Goal: Information Seeking & Learning: Learn about a topic

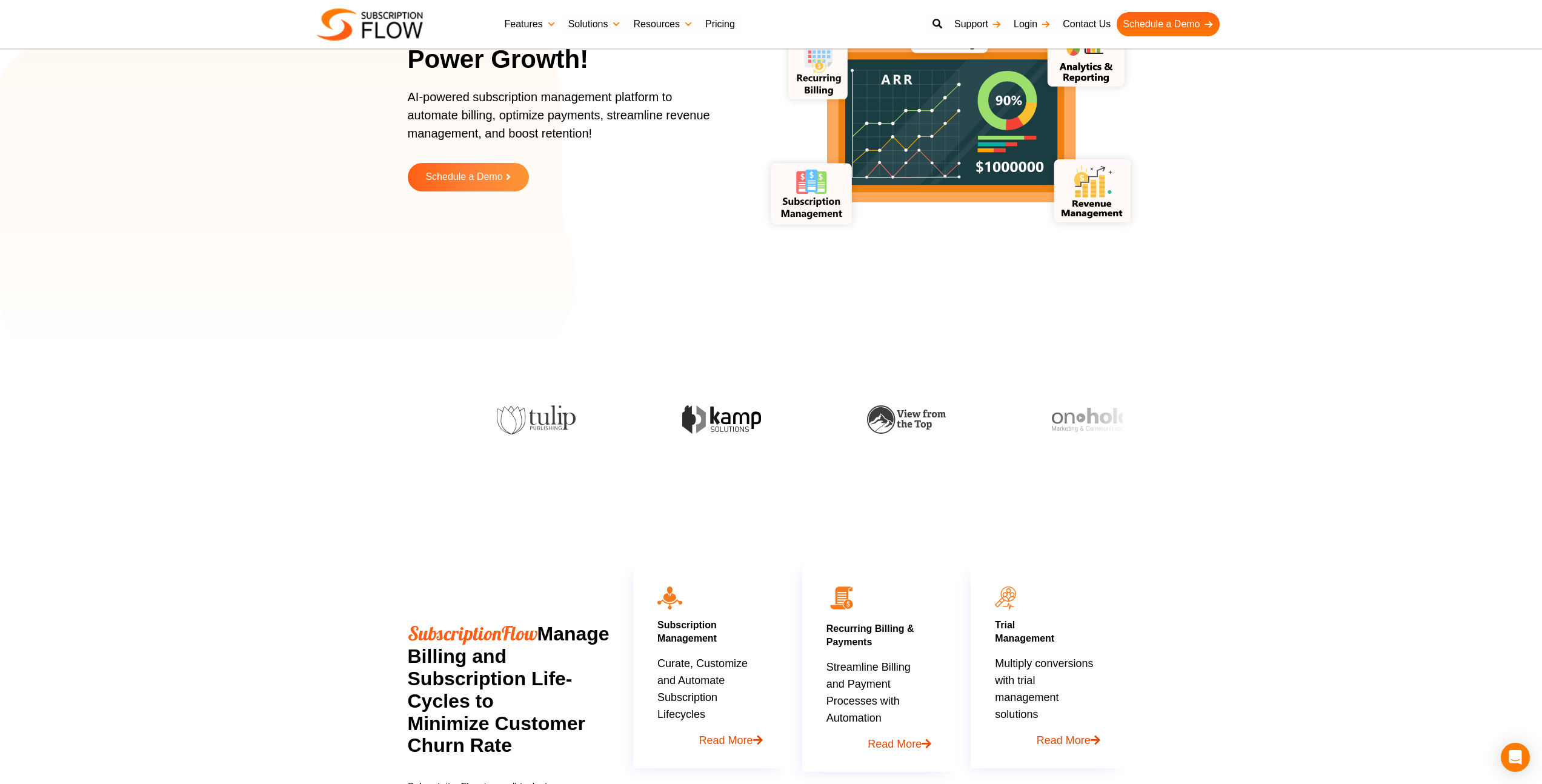
scroll to position [117, 0]
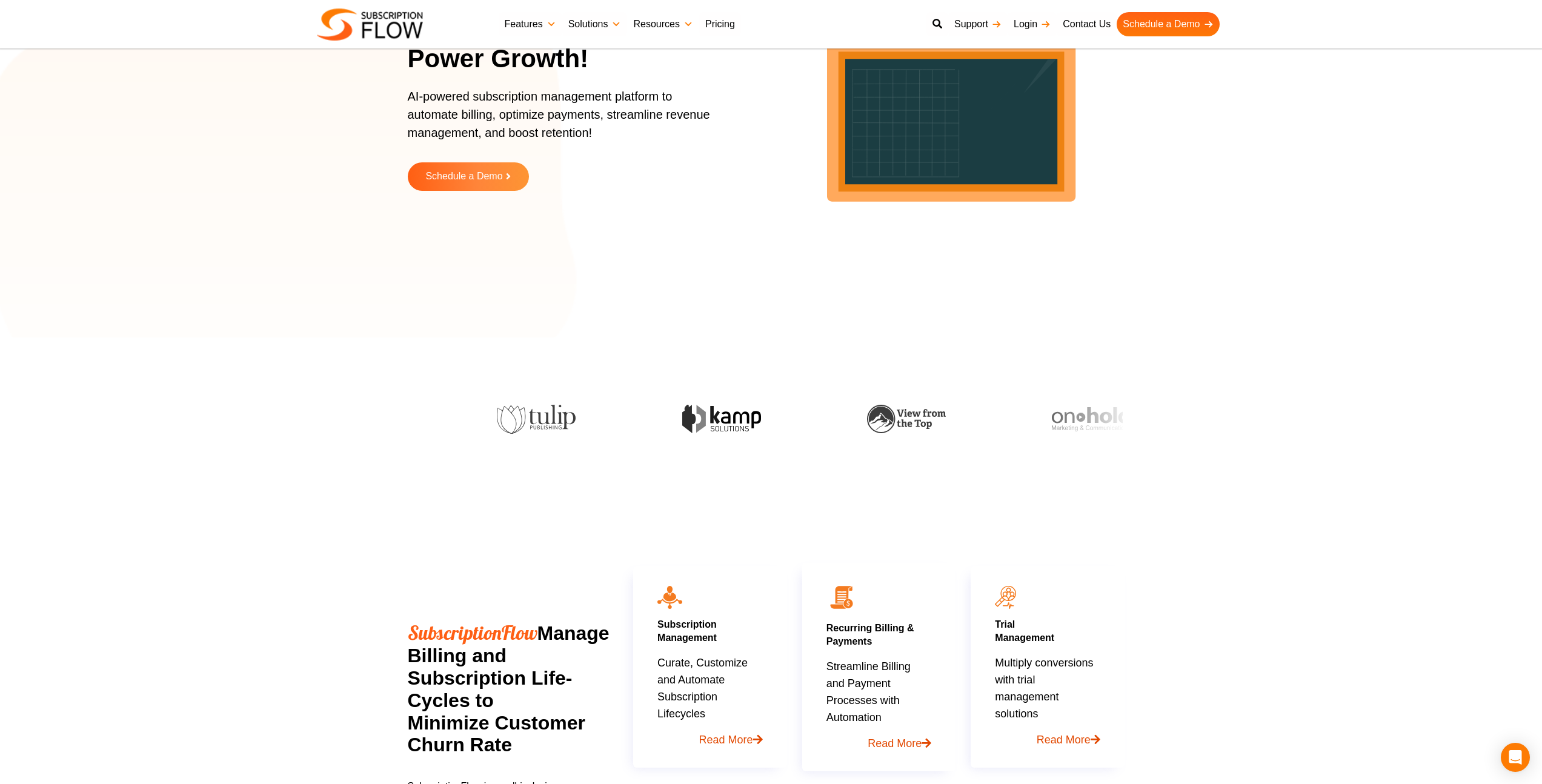
click at [673, 23] on link "Resources" at bounding box center [662, 24] width 71 height 24
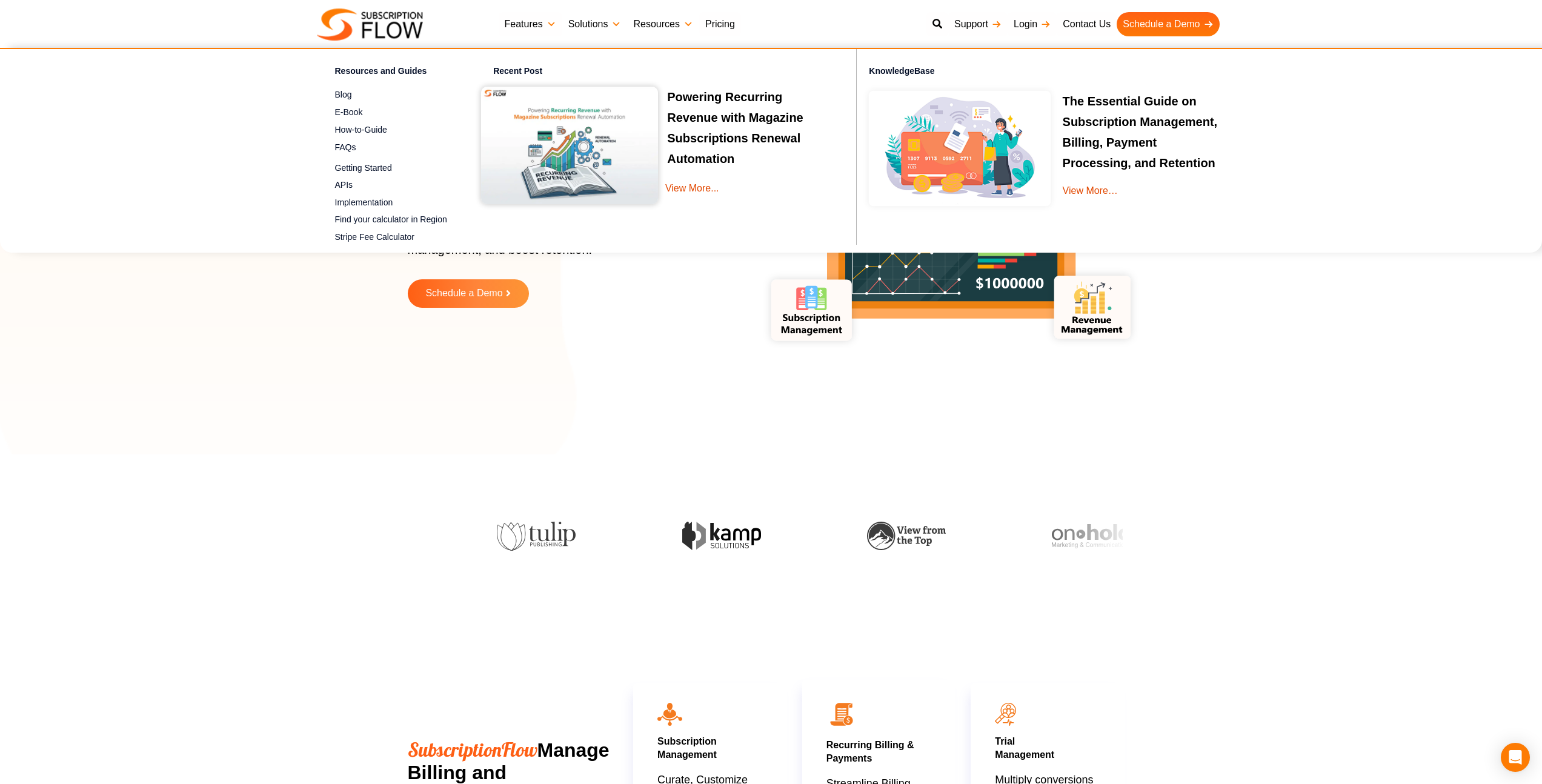
click at [591, 17] on link "Solutions" at bounding box center [595, 24] width 66 height 24
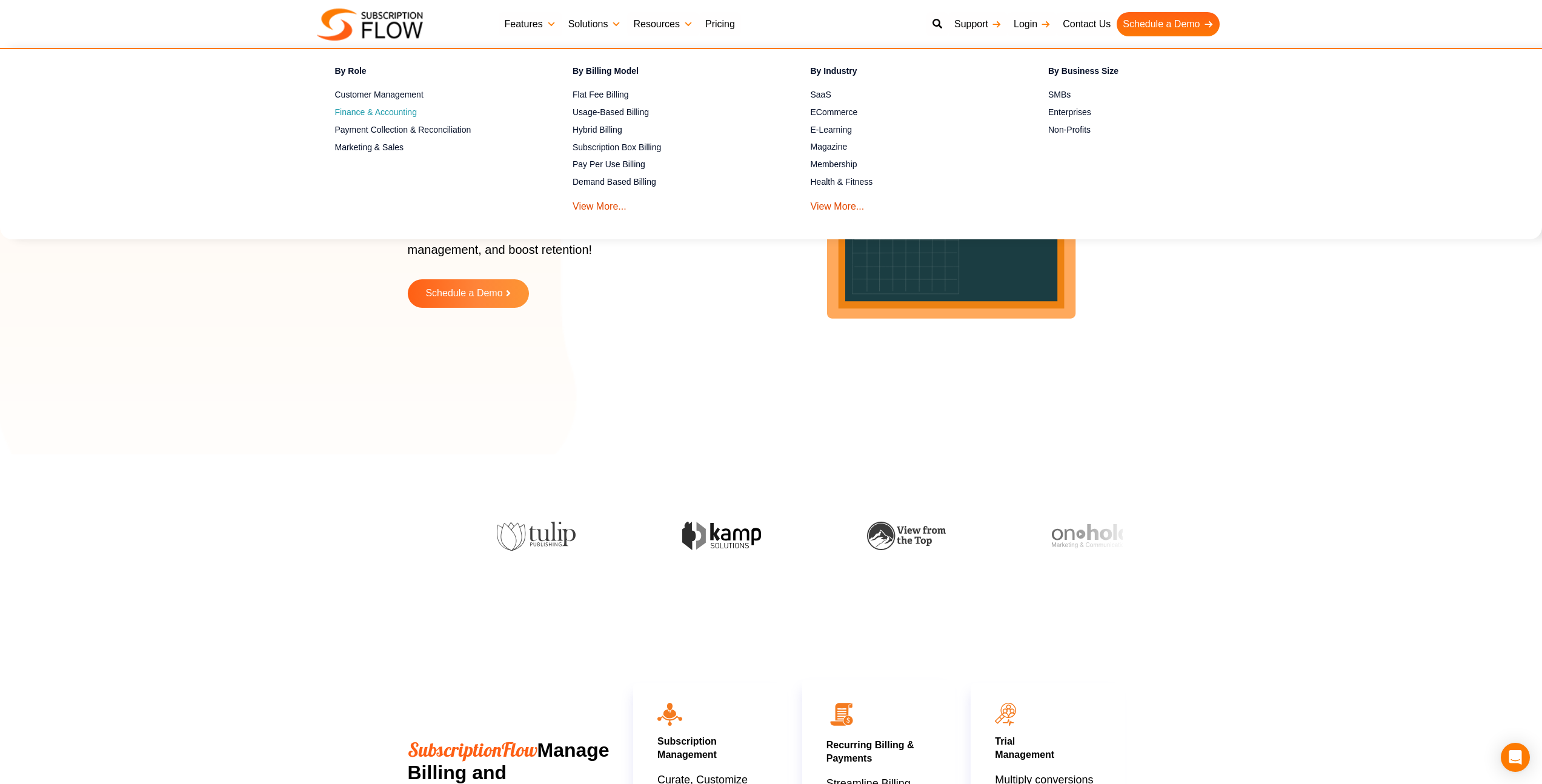
click at [388, 108] on span "Finance & Accounting" at bounding box center [376, 112] width 82 height 13
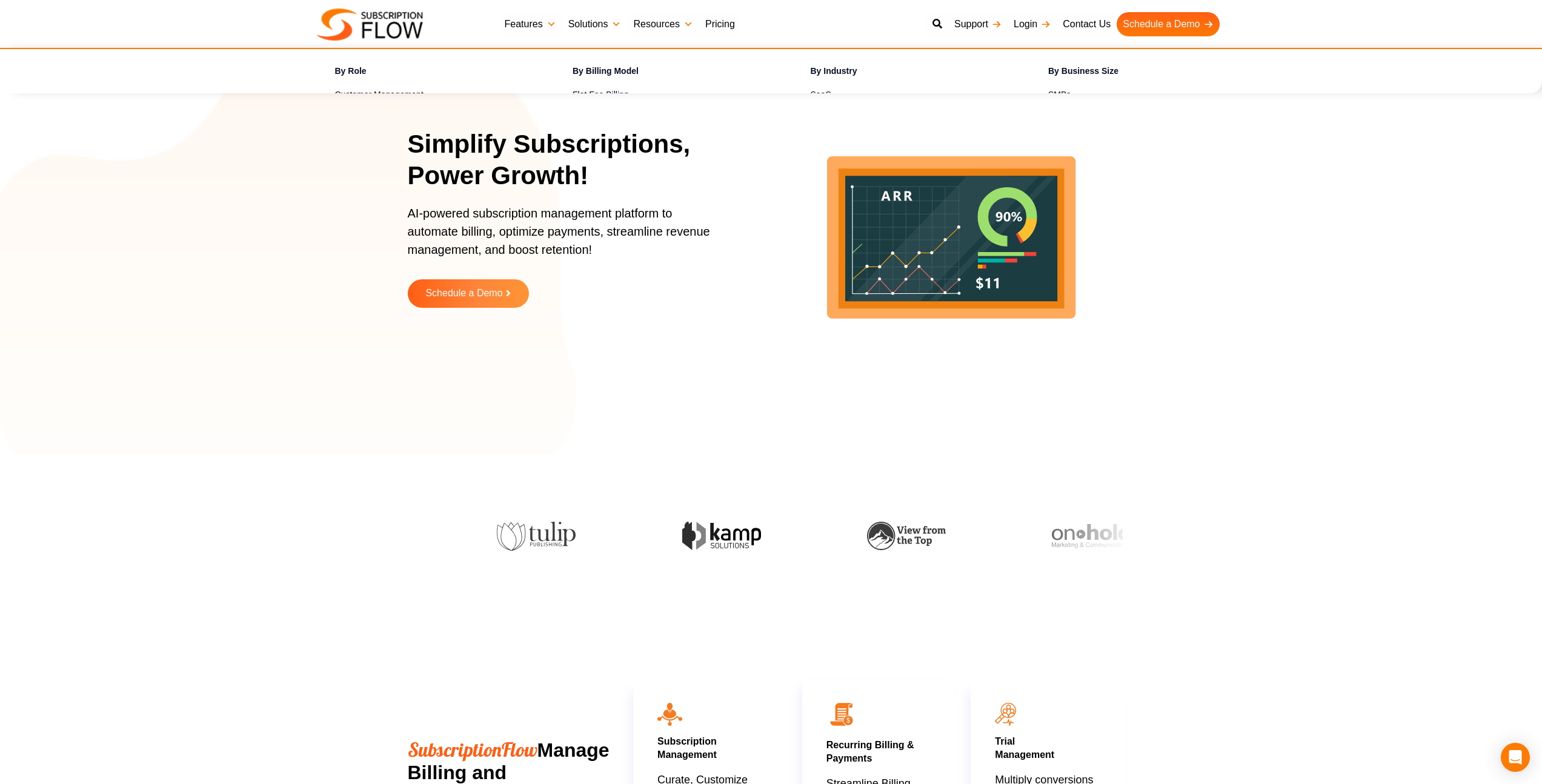
click at [589, 28] on link "Solutions" at bounding box center [595, 24] width 66 height 24
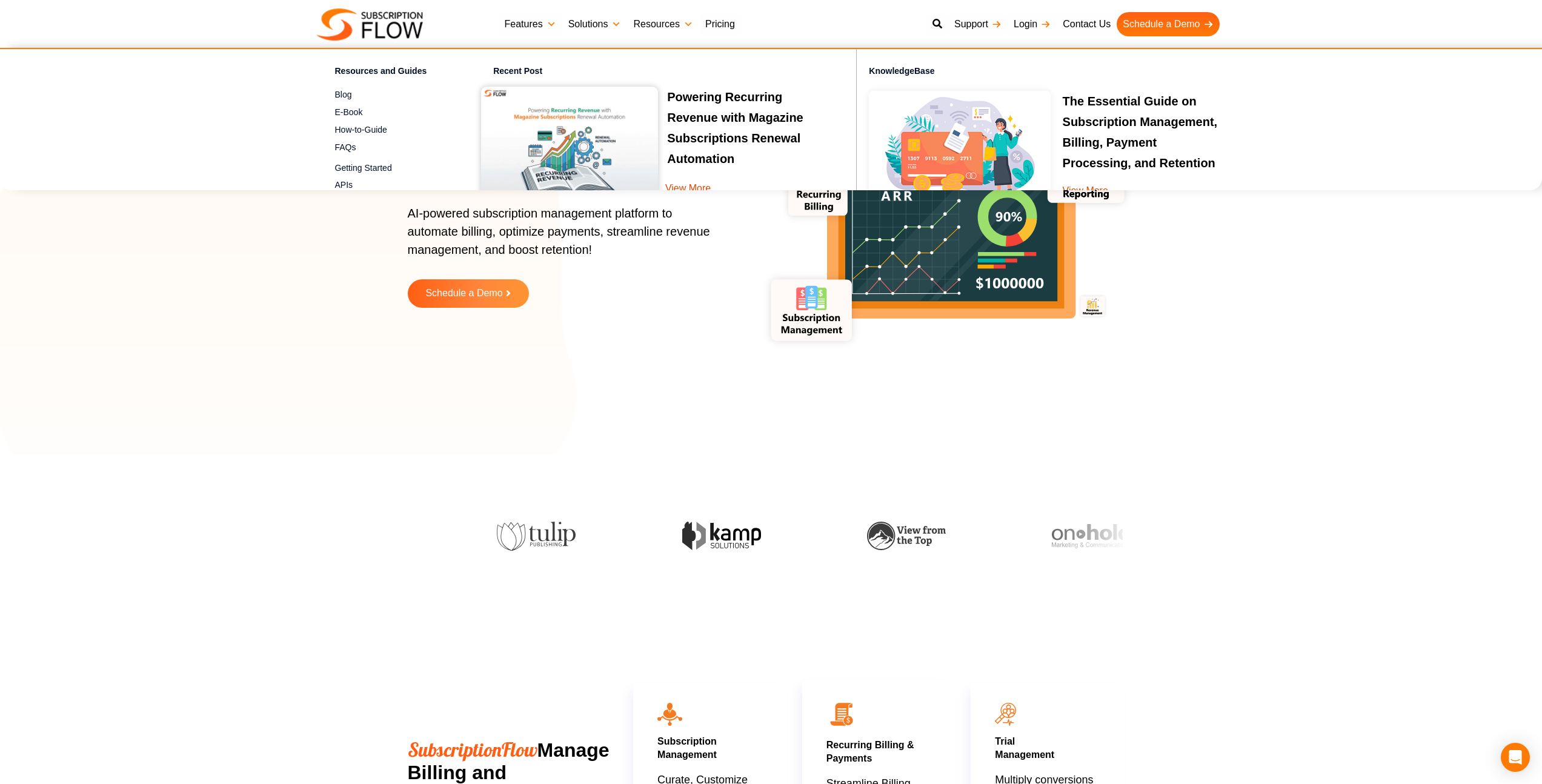
click at [652, 24] on link "Resources" at bounding box center [662, 24] width 71 height 24
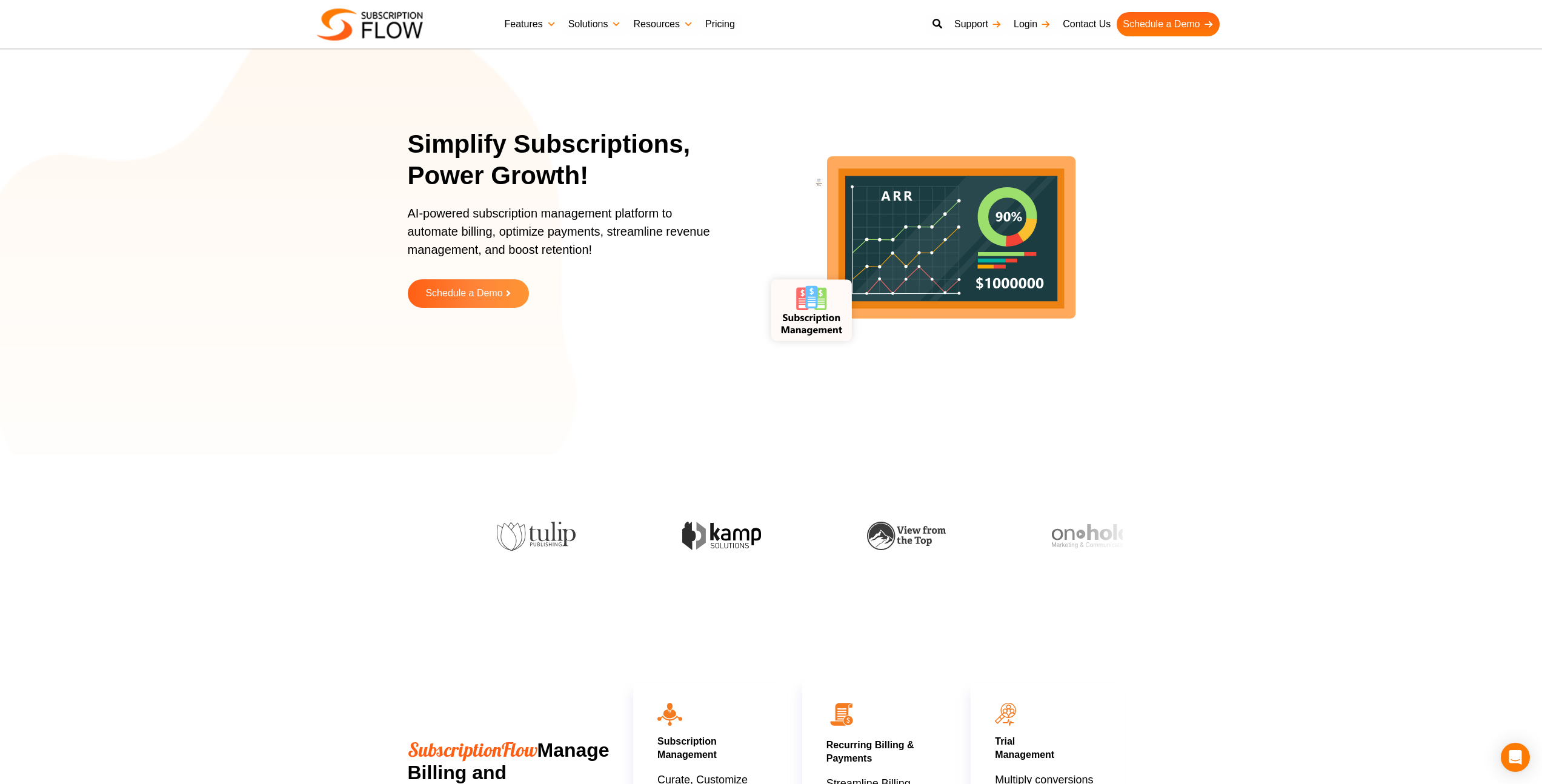
click at [531, 29] on link "Features" at bounding box center [531, 24] width 64 height 24
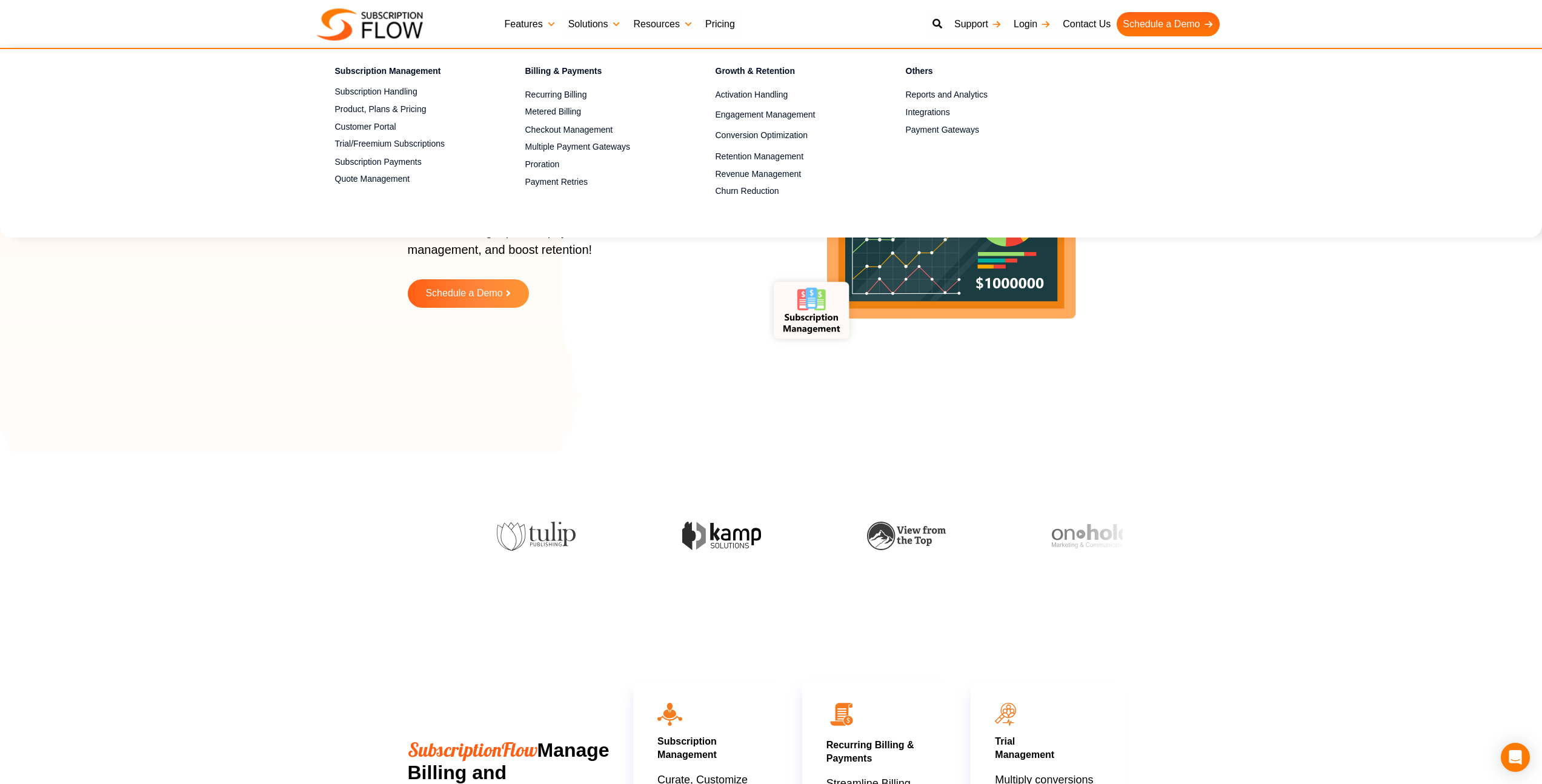
click at [772, 491] on div at bounding box center [771, 520] width 703 height 108
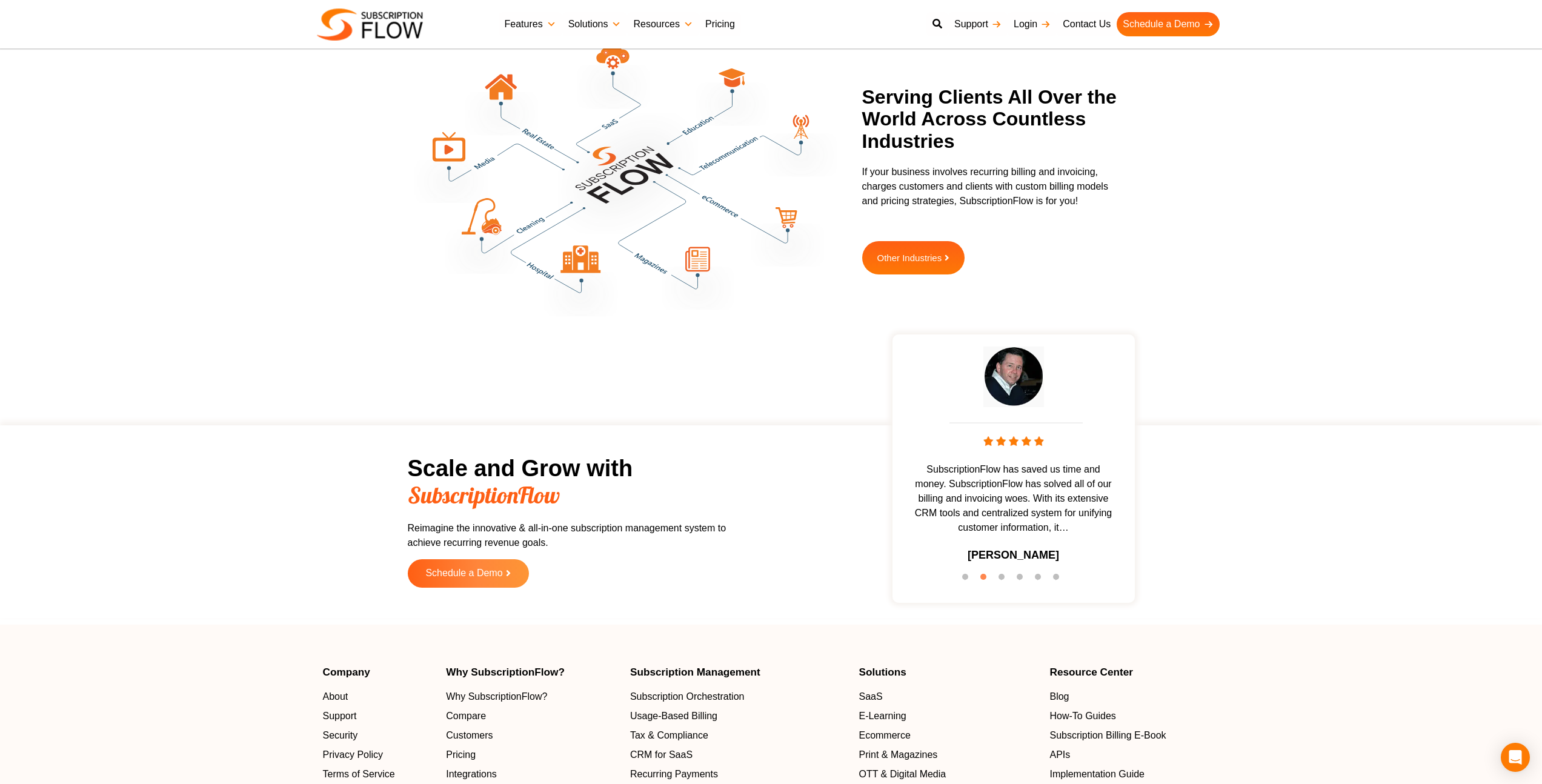
scroll to position [3657, 0]
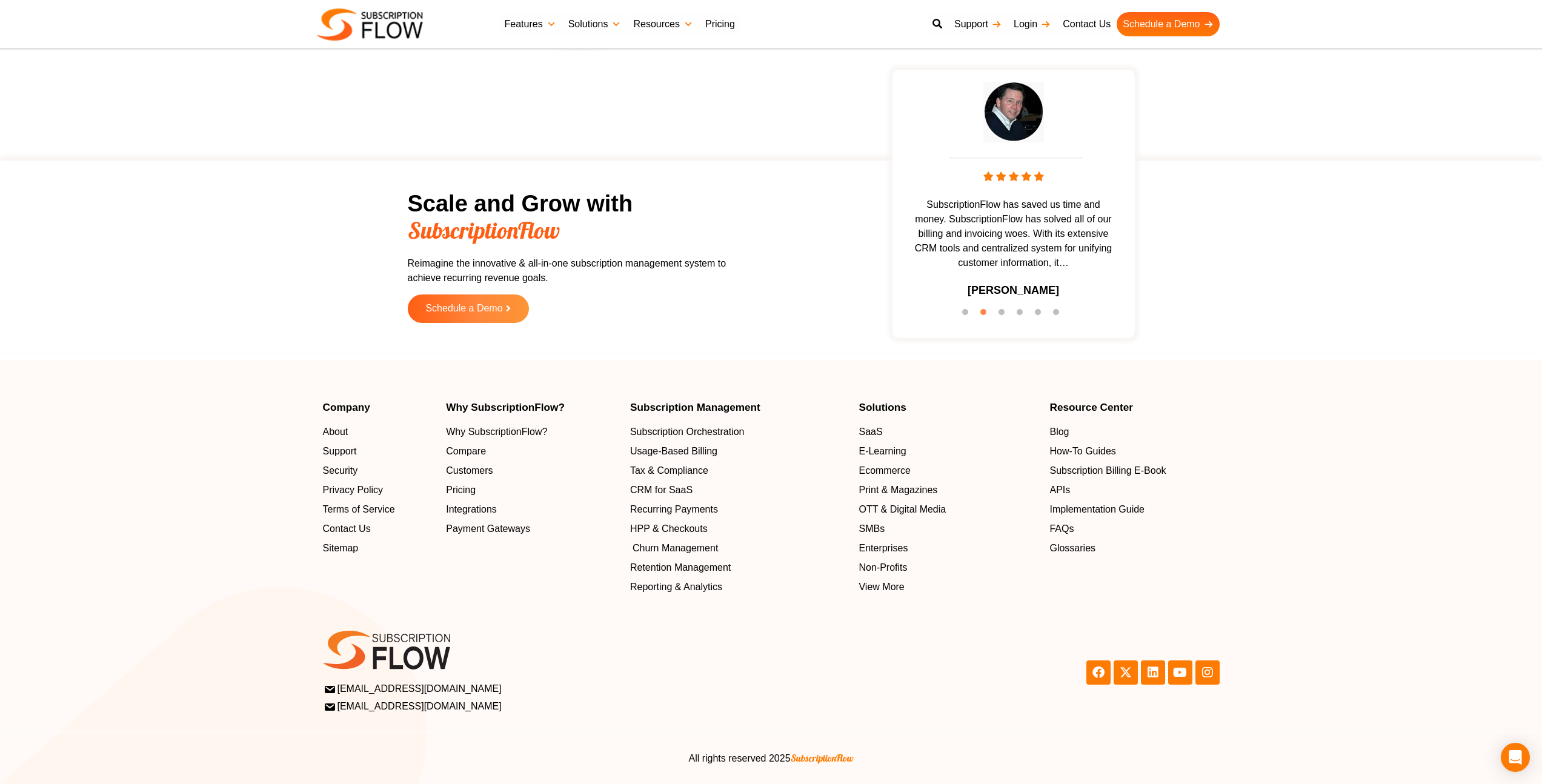
click at [669, 548] on span "Churn Management" at bounding box center [675, 548] width 86 height 15
